Goal: Find contact information: Find contact information

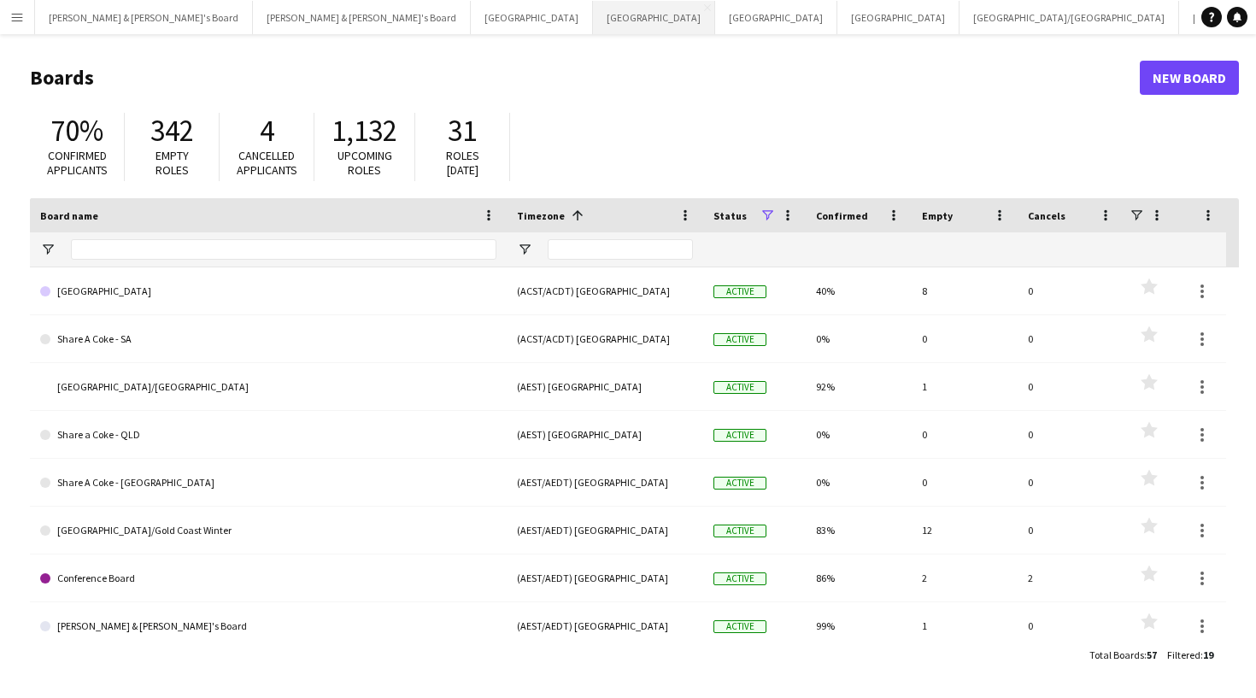
click at [593, 20] on button "Sydney Close" at bounding box center [654, 17] width 122 height 33
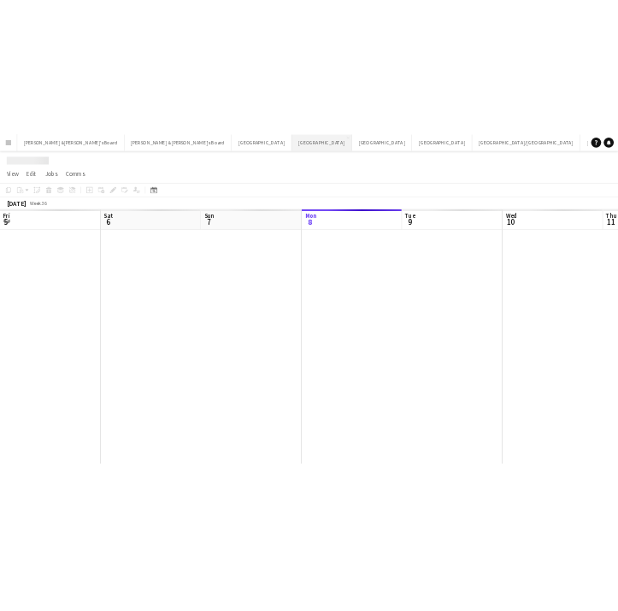
scroll to position [0, 408]
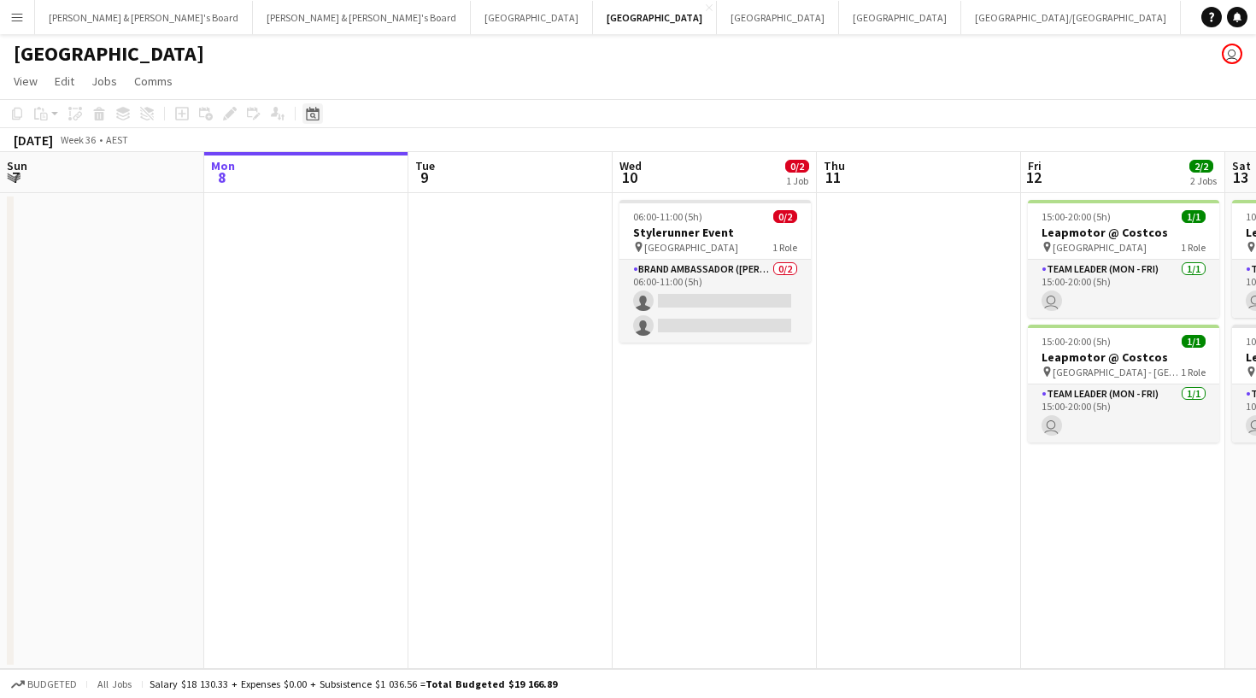
click at [313, 112] on icon at bounding box center [312, 114] width 13 height 14
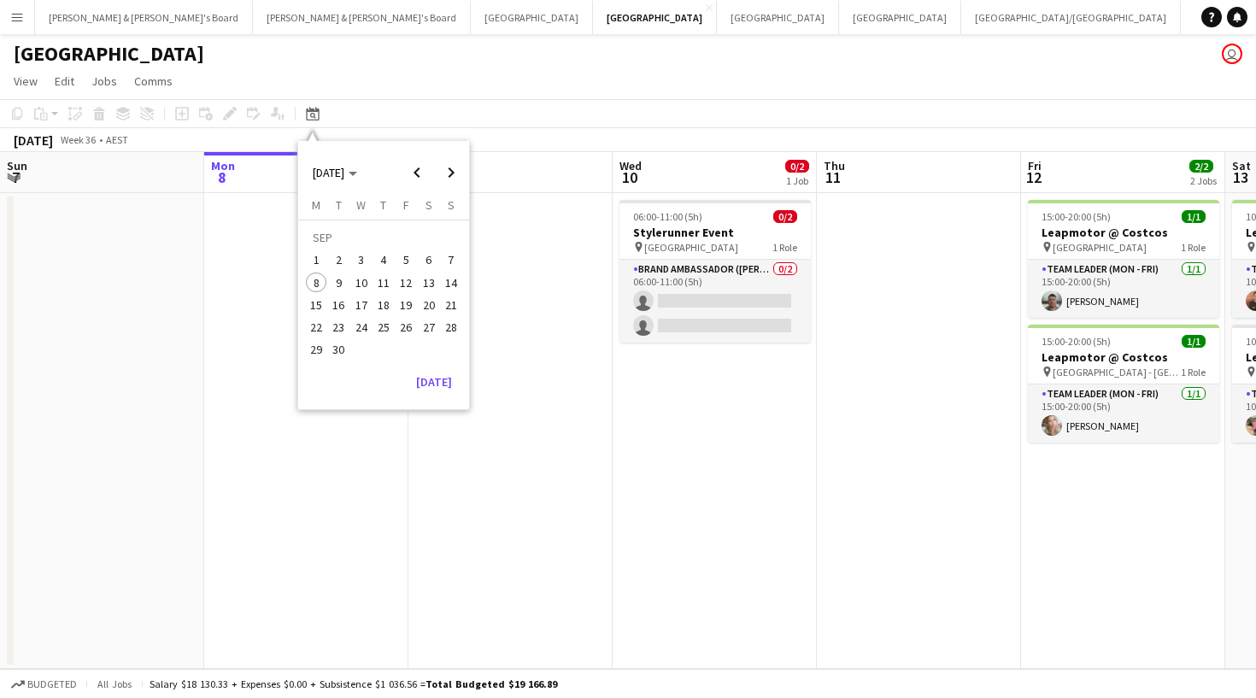
click at [433, 86] on app-page-menu "View Day view expanded Day view collapsed Month view Date picker Jump to [DATE]…" at bounding box center [628, 83] width 1256 height 32
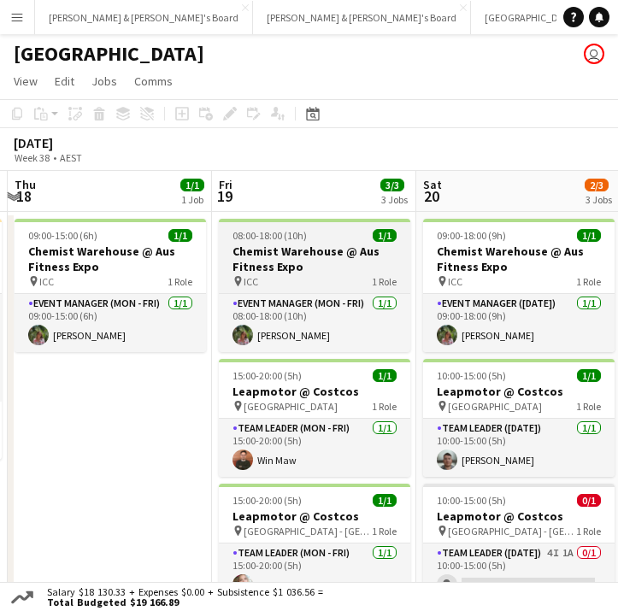
scroll to position [0, 391]
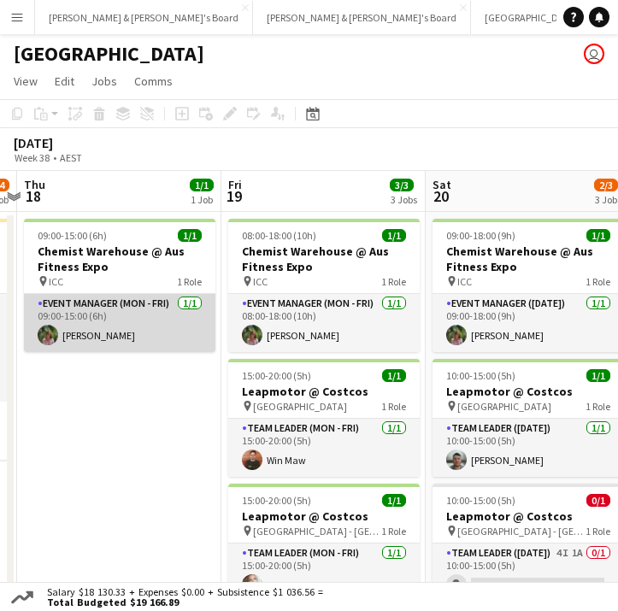
click at [179, 318] on app-card-role "Event Manager (Mon - Fri) [DATE] 09:00-15:00 (6h) [PERSON_NAME]" at bounding box center [119, 323] width 191 height 58
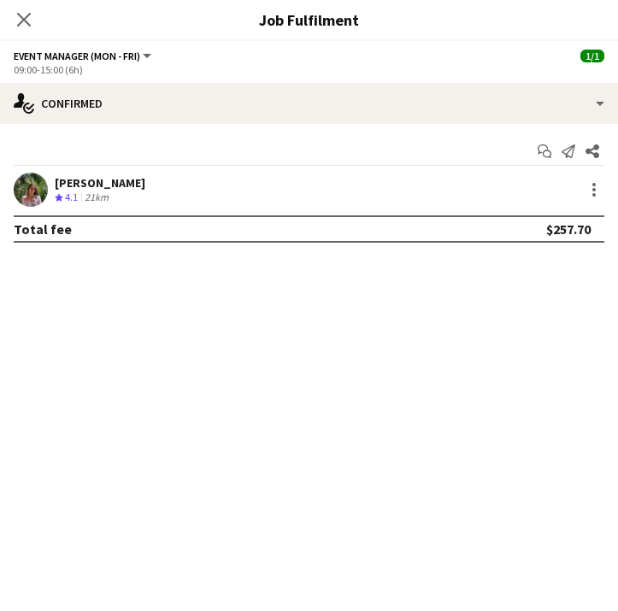
click at [10, 21] on div "Close pop-in" at bounding box center [24, 19] width 48 height 39
click at [142, 181] on div "[PERSON_NAME]" at bounding box center [100, 182] width 91 height 15
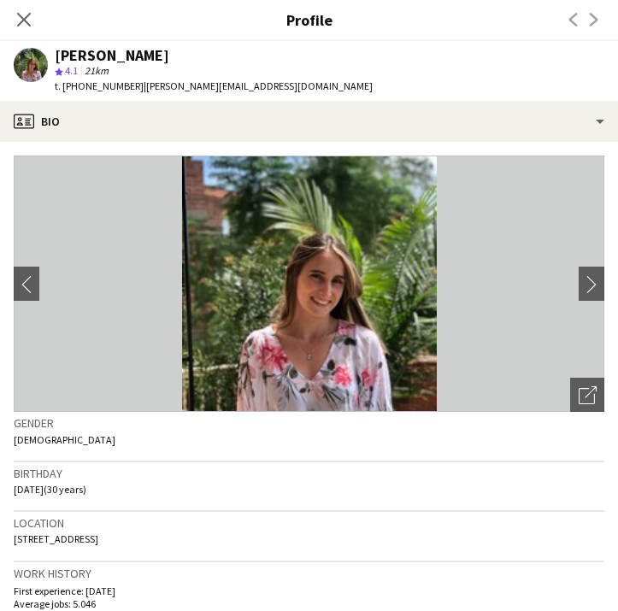
click at [114, 87] on span "t. [PHONE_NUMBER]" at bounding box center [99, 85] width 89 height 13
copy span "61410879042"
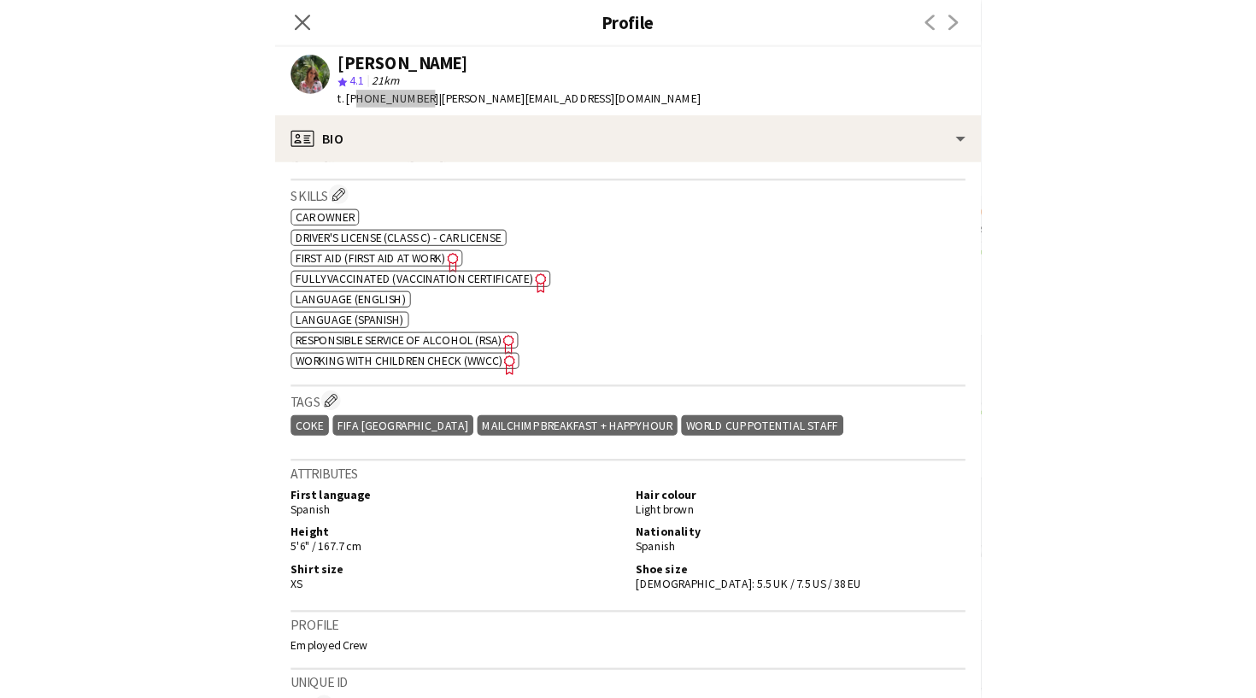
scroll to position [635, 0]
